Goal: Complete application form: Complete application form

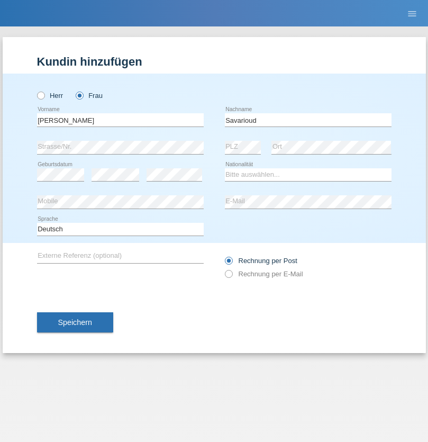
type input "Savarioud"
select select "CH"
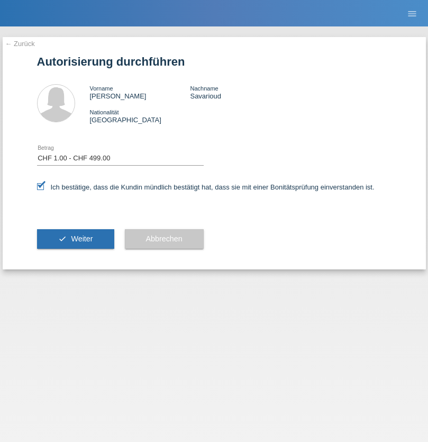
select select "1"
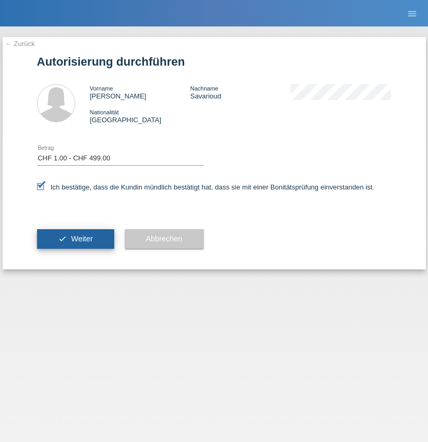
click at [75, 238] on span "Weiter" at bounding box center [82, 238] width 22 height 8
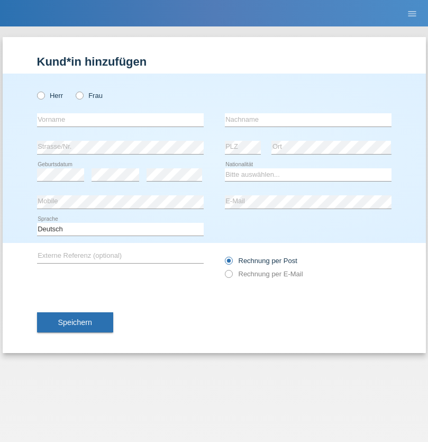
radio input "true"
click at [120, 119] on input "text" at bounding box center [120, 119] width 167 height 13
type input "Albion"
click at [308, 119] on input "text" at bounding box center [308, 119] width 167 height 13
type input "Ebibi"
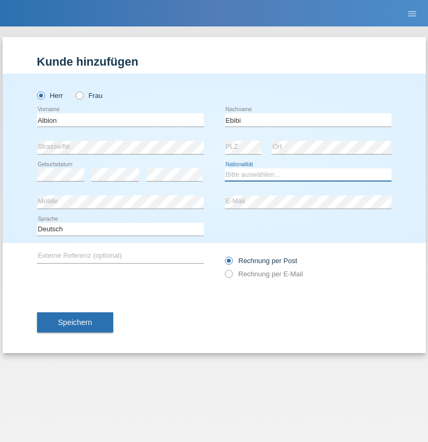
select select "CH"
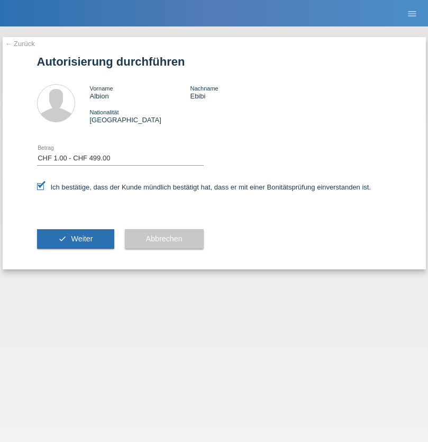
select select "1"
click at [75, 238] on span "Weiter" at bounding box center [82, 238] width 22 height 8
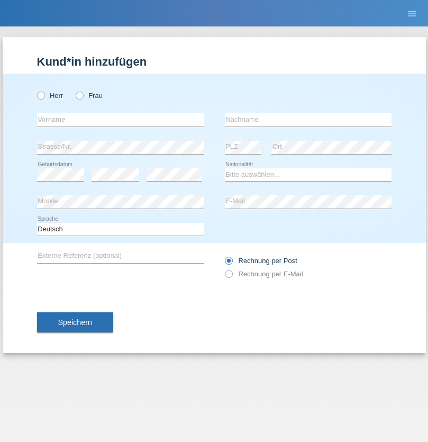
radio input "true"
click at [120, 119] on input "text" at bounding box center [120, 119] width 167 height 13
type input "[PERSON_NAME]"
click at [308, 119] on input "text" at bounding box center [308, 119] width 167 height 13
type input "Muqa"
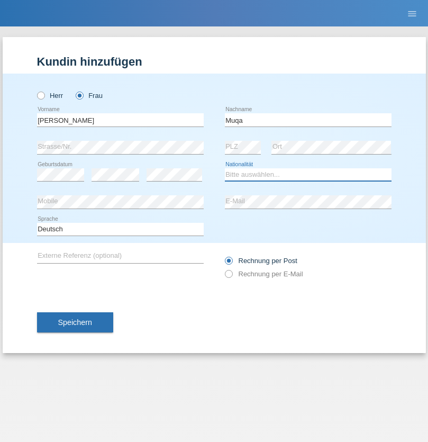
select select "CH"
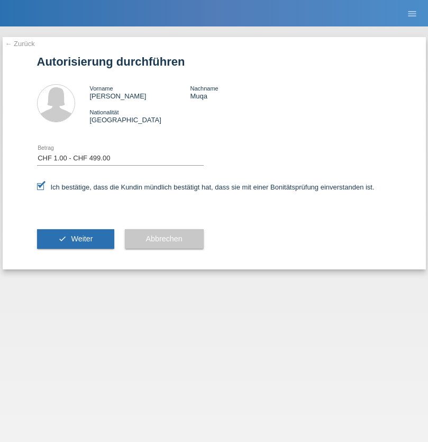
select select "1"
click at [75, 238] on span "Weiter" at bounding box center [82, 238] width 22 height 8
